Goal: Task Accomplishment & Management: Use online tool/utility

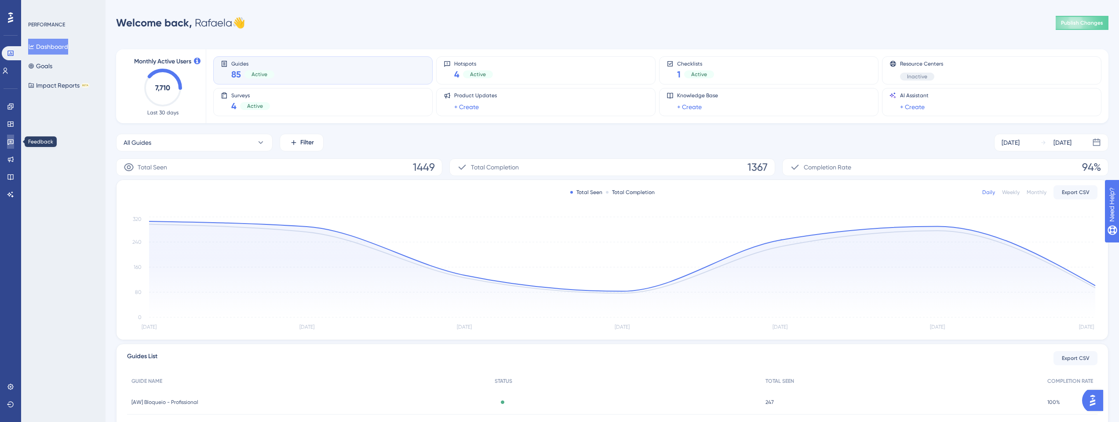
click at [9, 139] on icon at bounding box center [10, 142] width 6 height 6
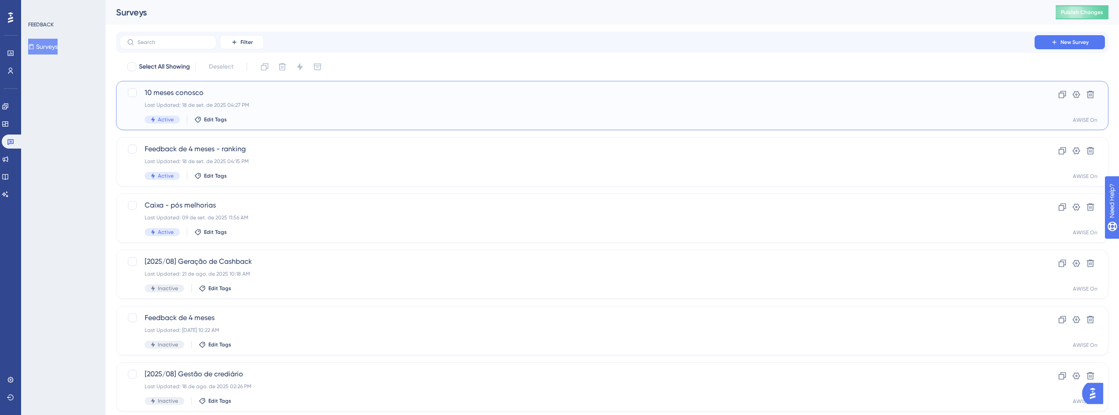
click at [274, 100] on div "10 meses conosco Last Updated: [DATE] 04:27 PM Active Edit Tags" at bounding box center [577, 105] width 865 height 36
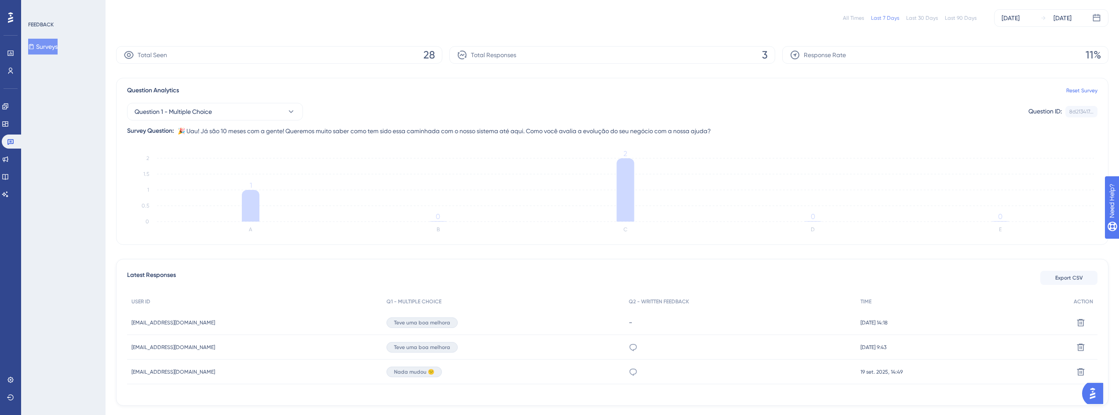
scroll to position [82, 0]
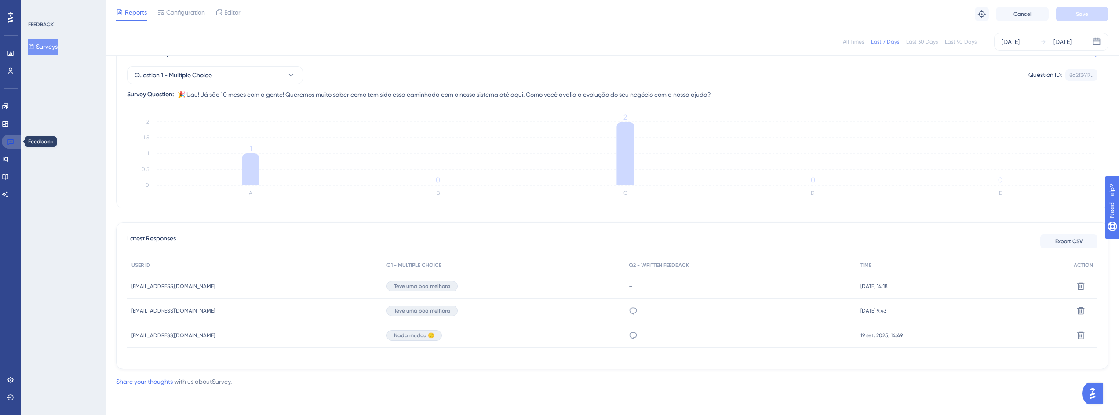
click at [7, 145] on link at bounding box center [12, 142] width 21 height 14
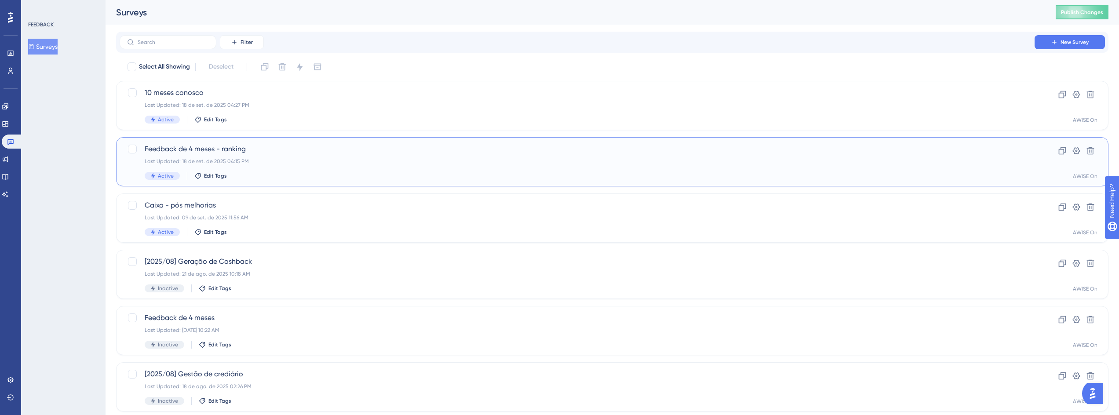
click at [186, 150] on span "Feedback de 4 meses - ranking" at bounding box center [577, 149] width 865 height 11
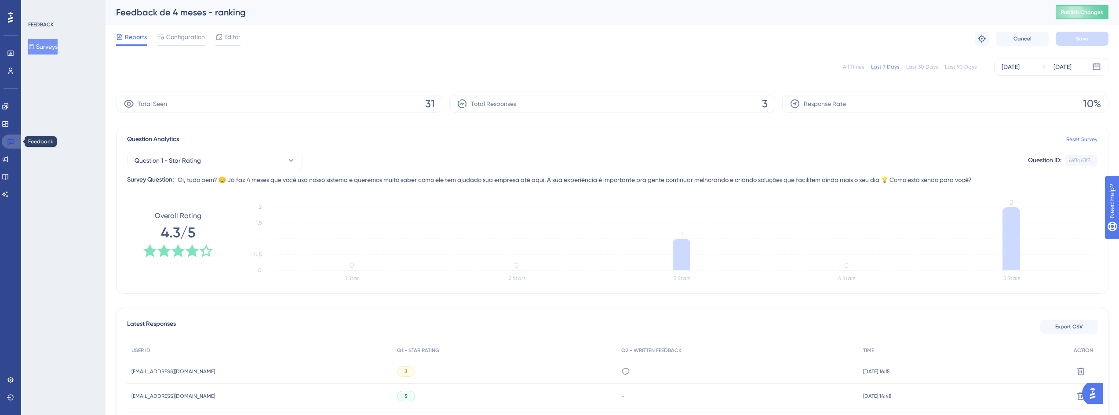
click at [17, 137] on link at bounding box center [12, 142] width 21 height 14
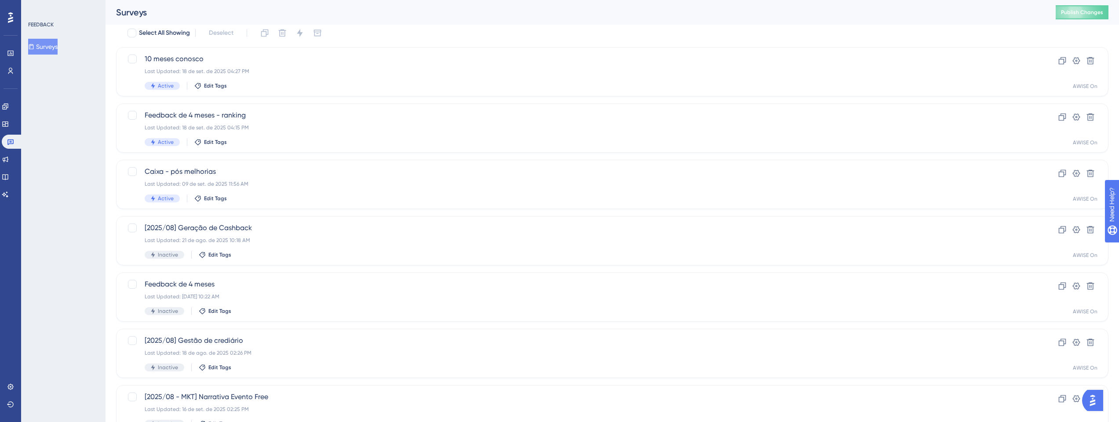
scroll to position [53, 0]
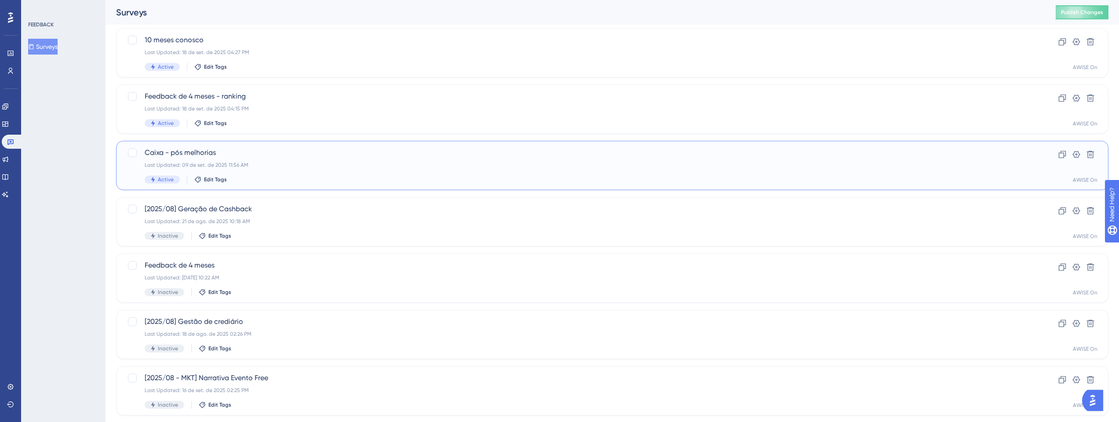
click at [196, 150] on span "Caixa - pós melhorias" at bounding box center [577, 152] width 865 height 11
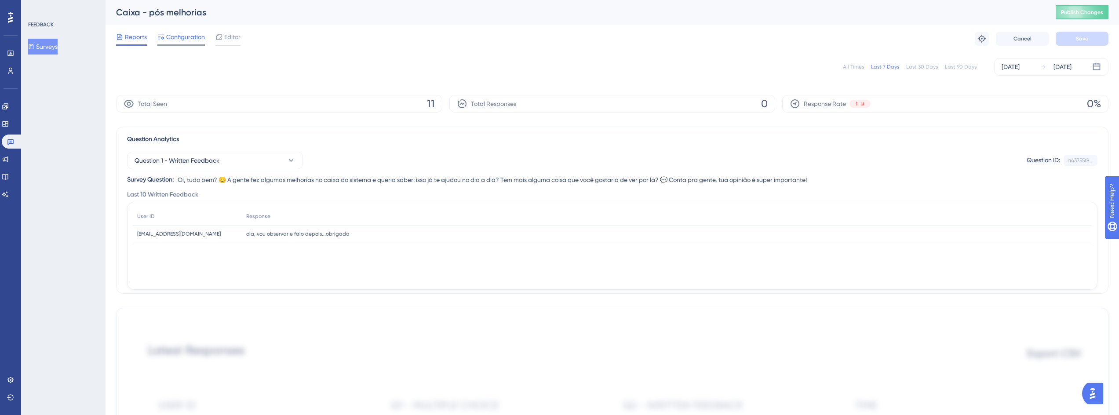
click at [165, 32] on div "Configuration" at bounding box center [180, 37] width 47 height 11
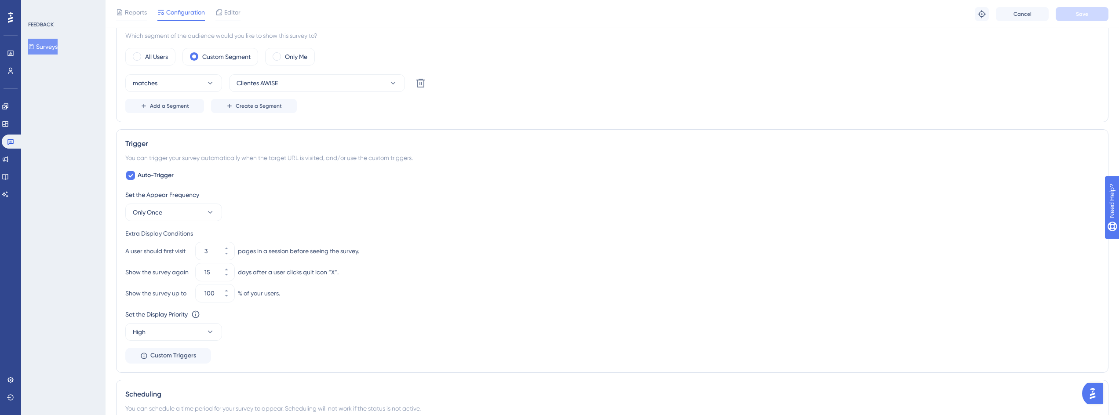
scroll to position [316, 0]
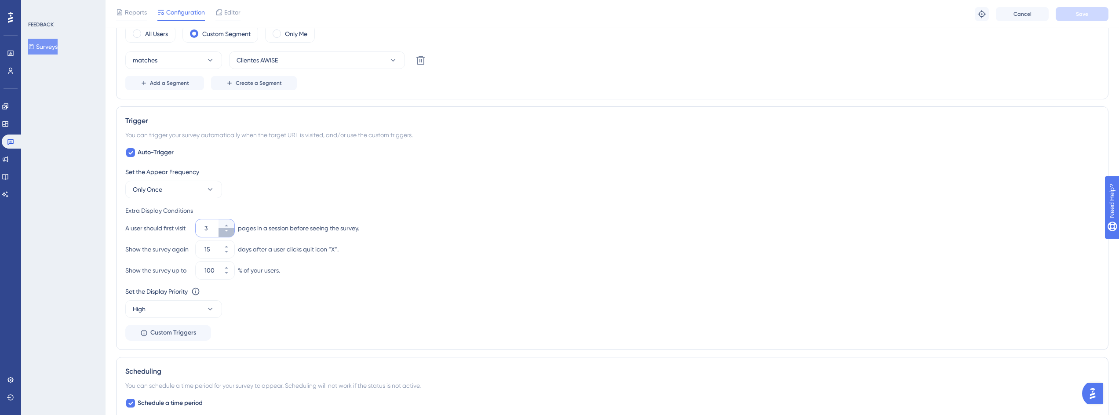
click at [227, 233] on icon at bounding box center [226, 230] width 5 height 5
type input "1"
click at [1077, 8] on button "Save" at bounding box center [1081, 14] width 53 height 14
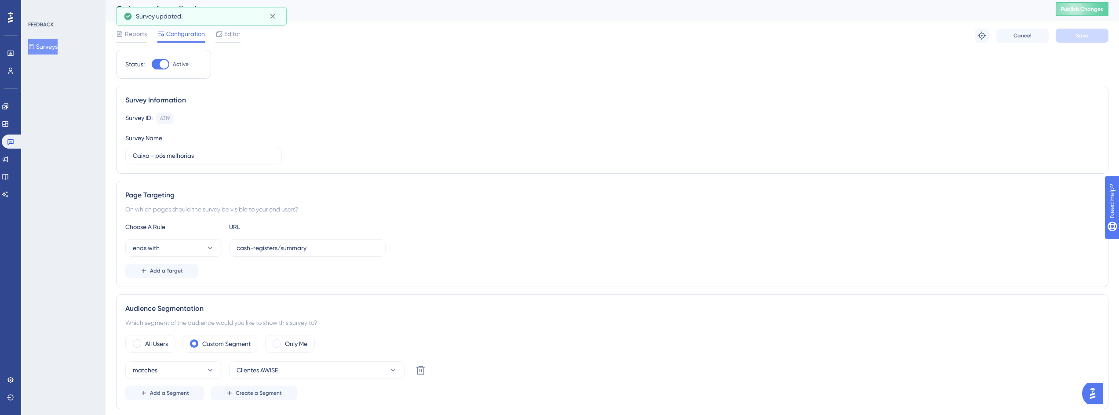
scroll to position [0, 0]
click at [1088, 7] on button "Publish Changes" at bounding box center [1081, 12] width 53 height 14
click at [270, 17] on icon at bounding box center [272, 16] width 9 height 9
